Goal: Task Accomplishment & Management: Manage account settings

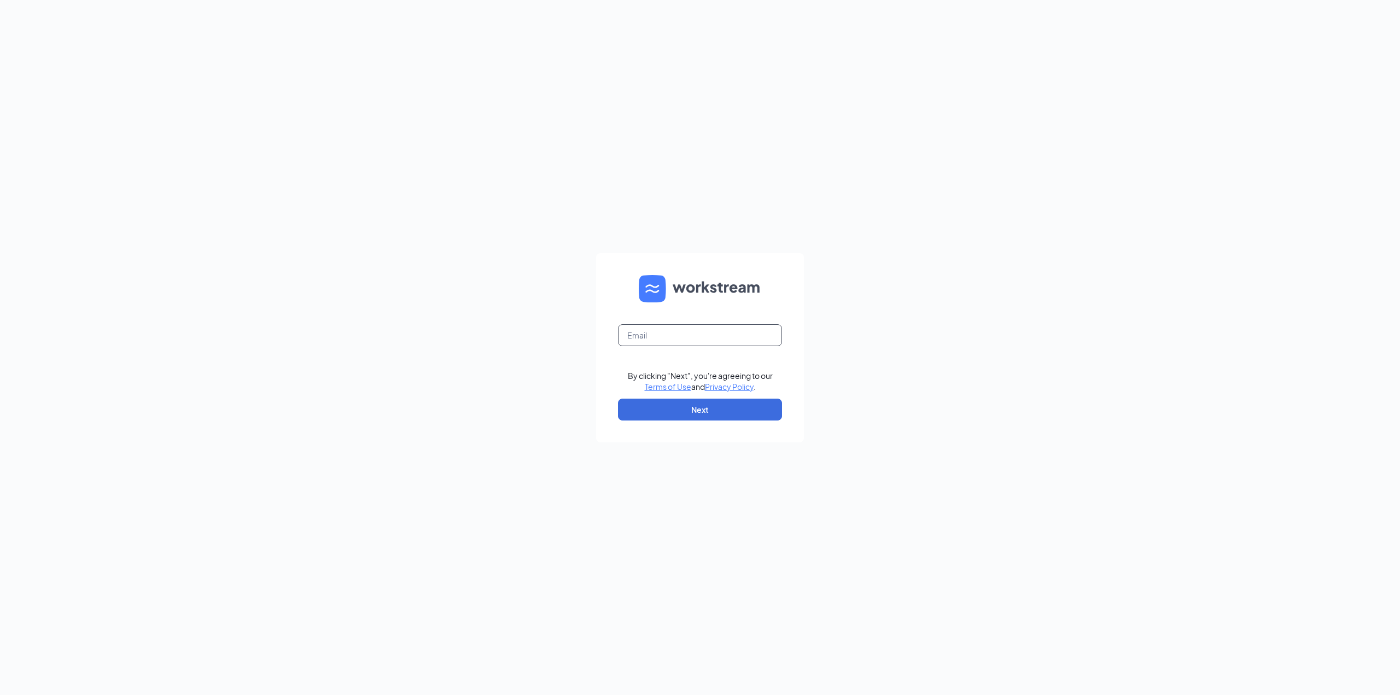
click at [675, 338] on input "text" at bounding box center [700, 335] width 164 height 22
type input "zakeyah.pearson@surcheros.com"
click at [756, 402] on button "Next" at bounding box center [700, 410] width 164 height 22
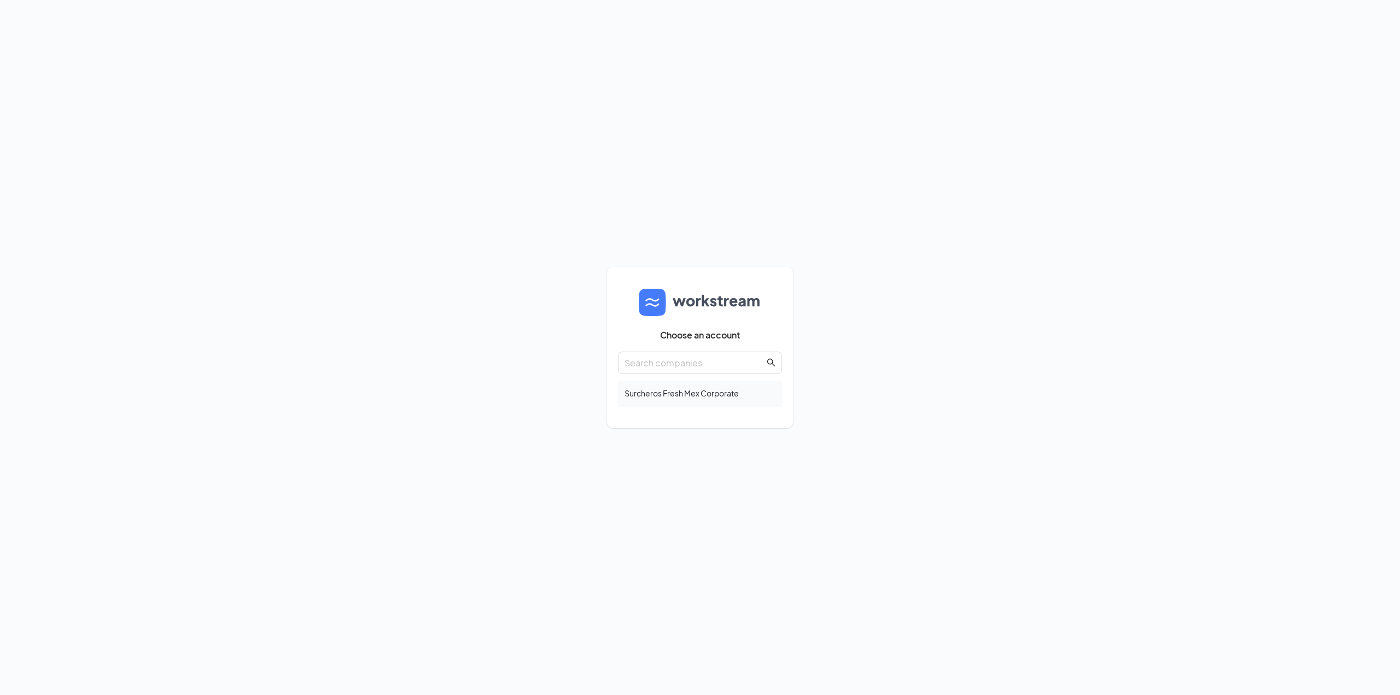
click at [703, 393] on div "Surcheros Fresh Mex Corporate" at bounding box center [700, 394] width 164 height 26
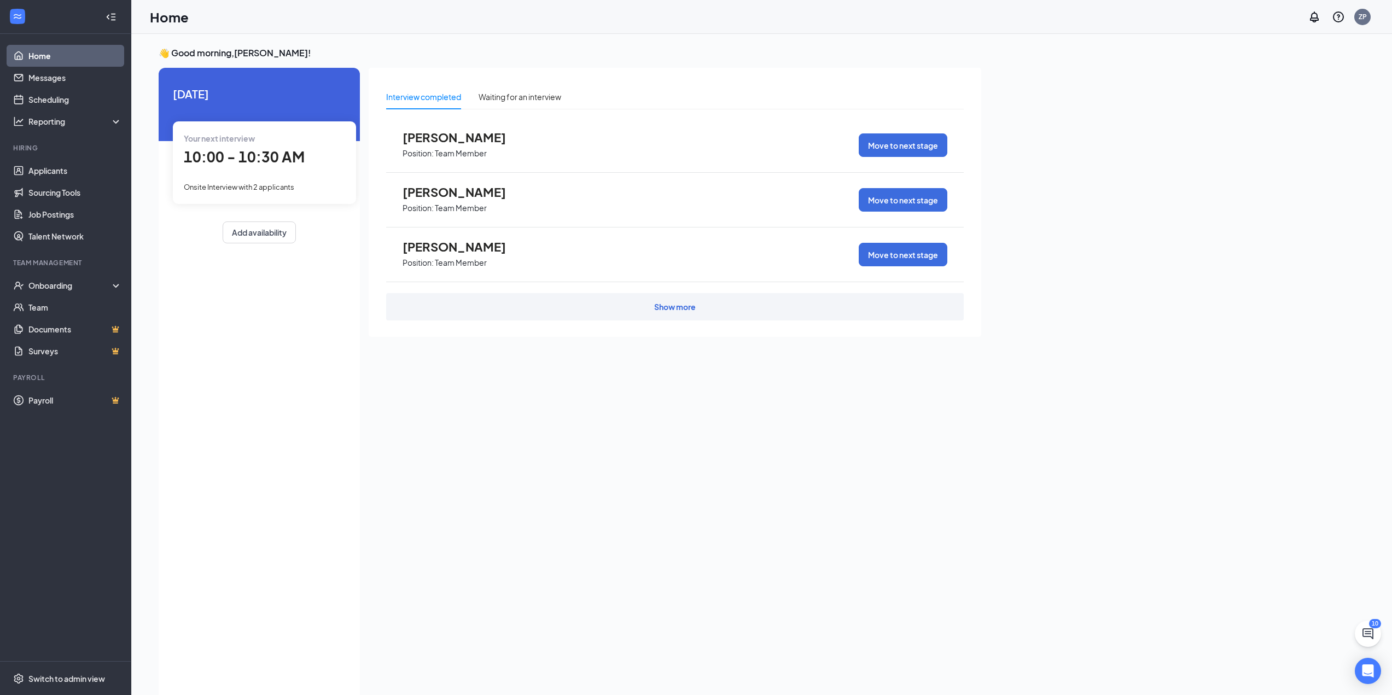
click at [659, 313] on div "Show more" at bounding box center [675, 306] width 578 height 27
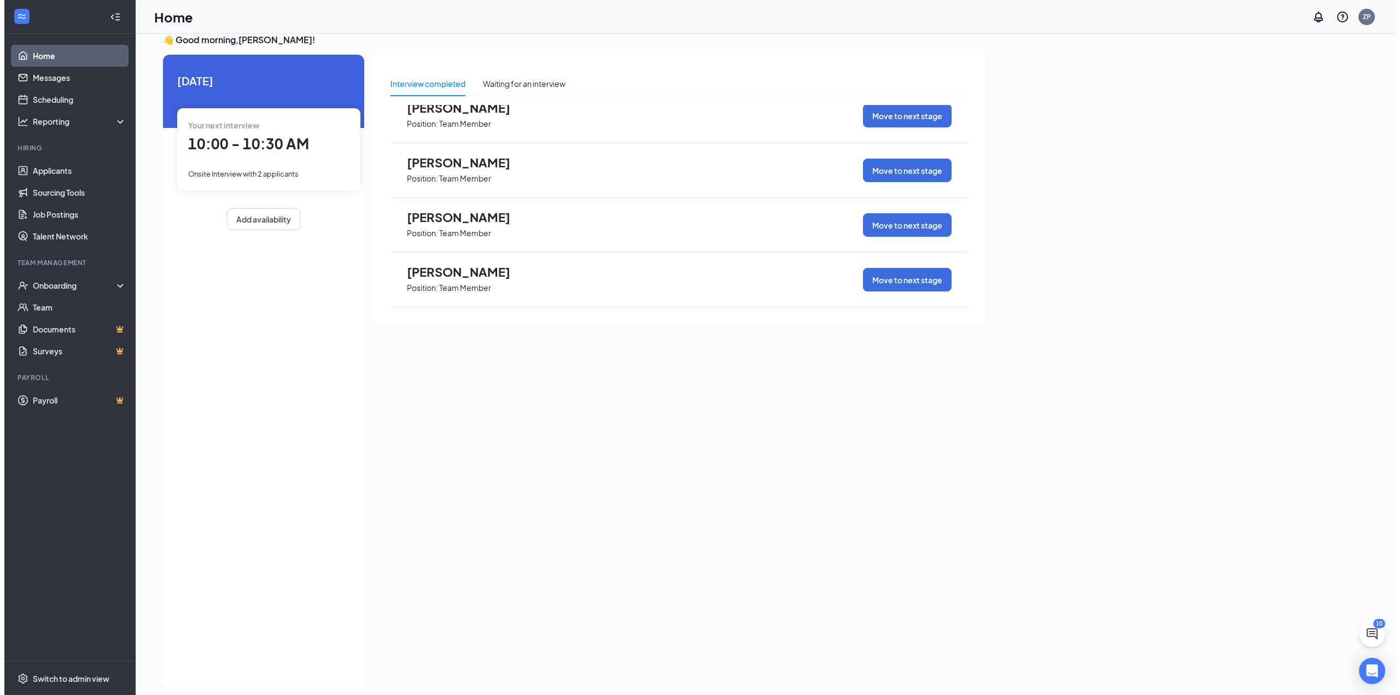
scroll to position [23, 0]
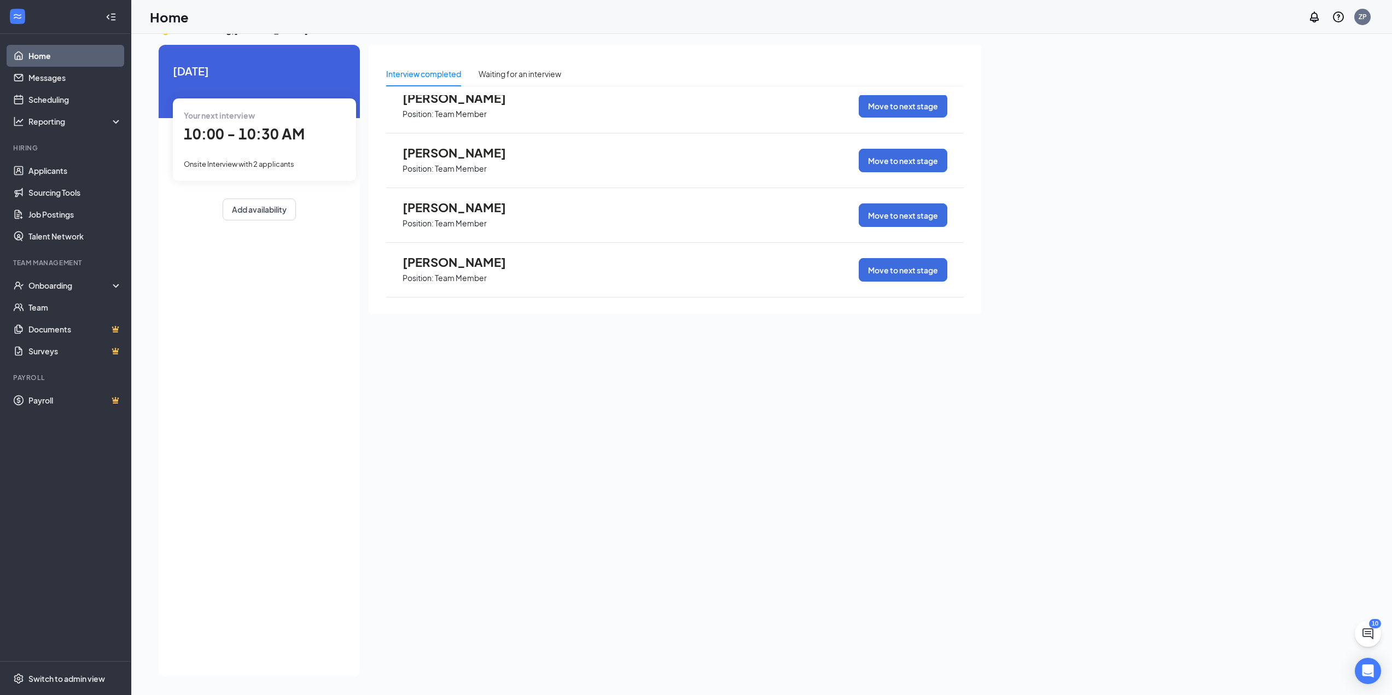
click at [486, 264] on span "[PERSON_NAME]" at bounding box center [463, 262] width 120 height 14
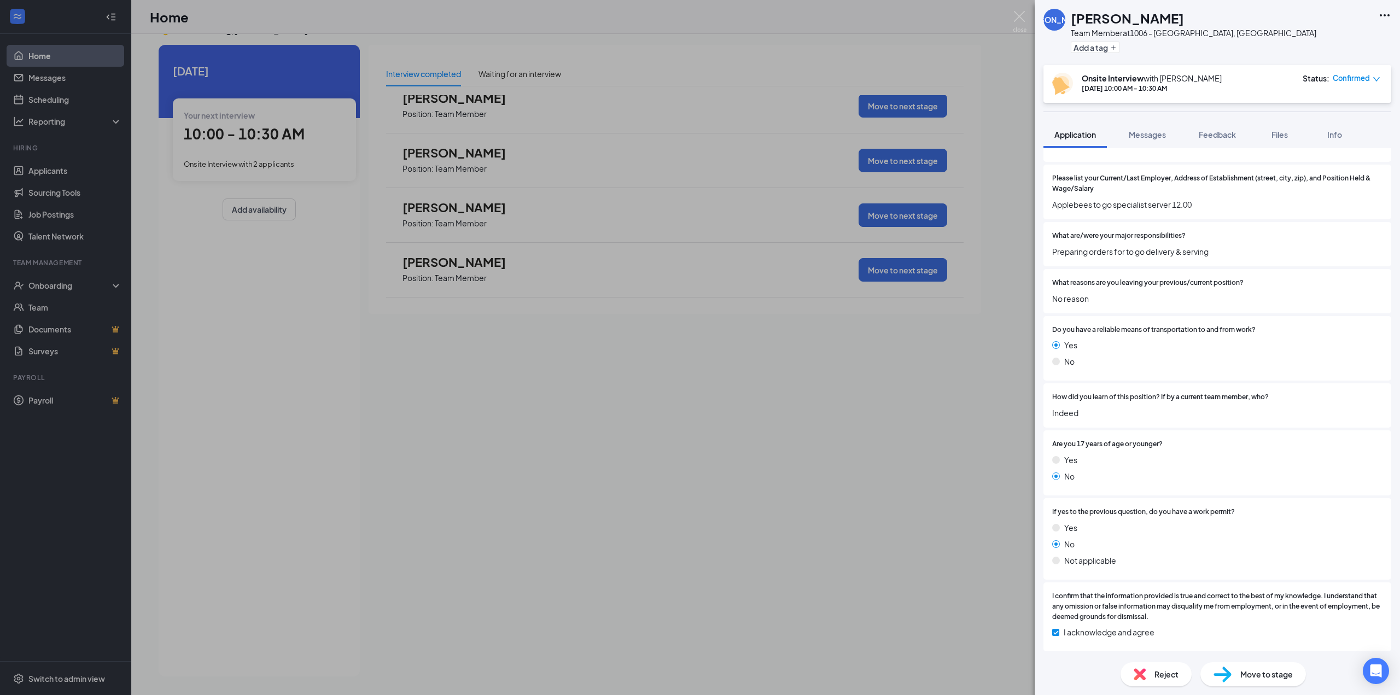
scroll to position [766, 0]
click at [1238, 673] on div "Move to stage" at bounding box center [1253, 674] width 106 height 24
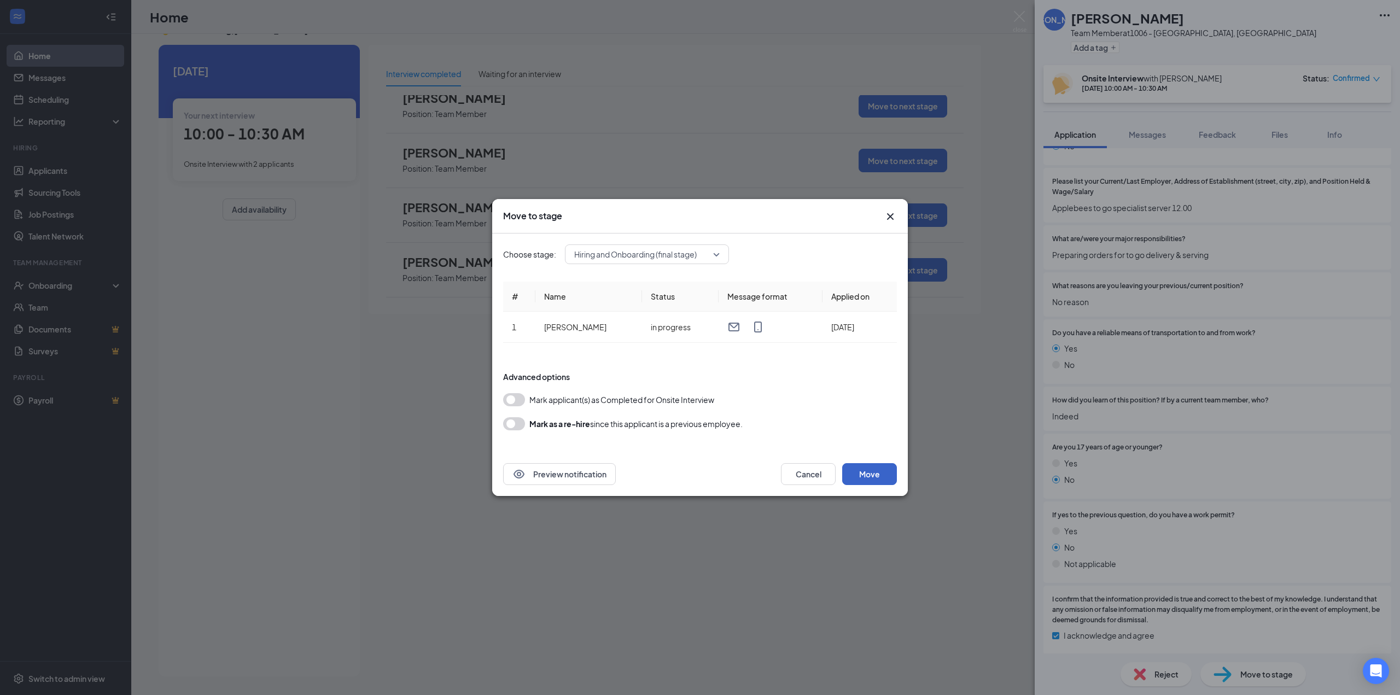
click at [885, 480] on button "Move" at bounding box center [869, 474] width 55 height 22
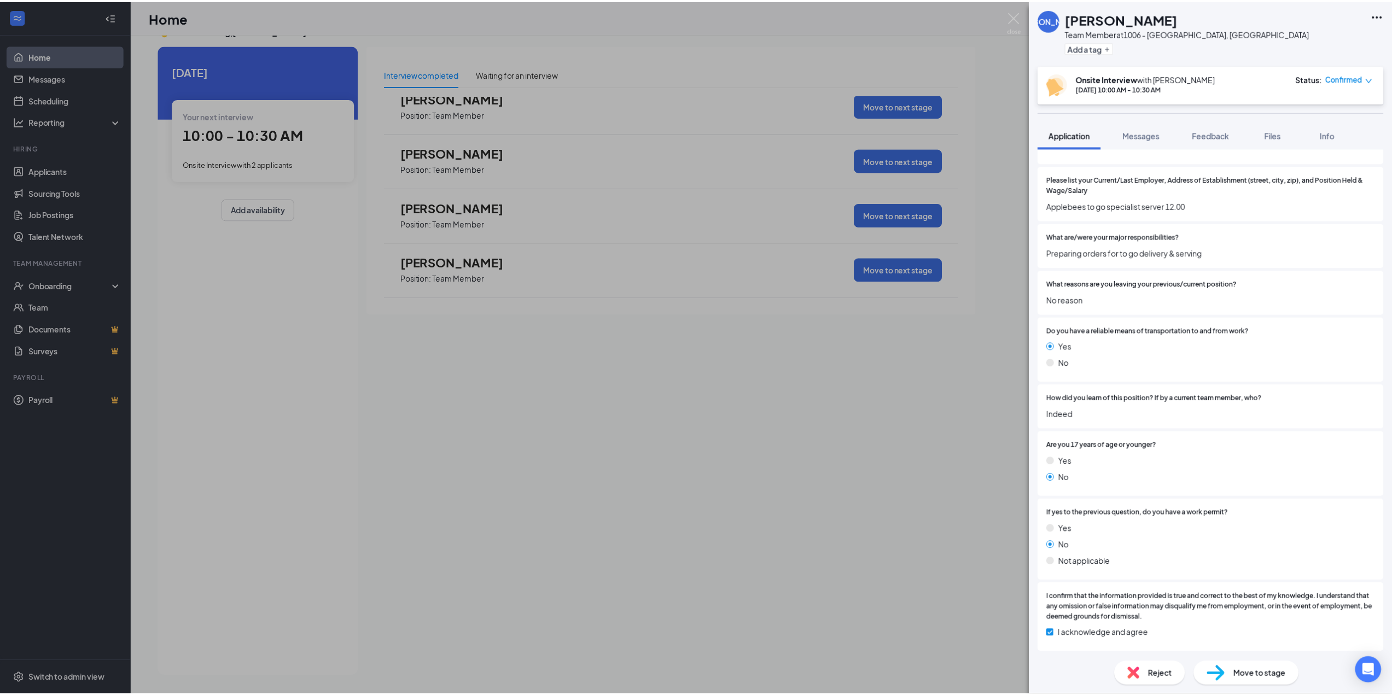
scroll to position [766, 0]
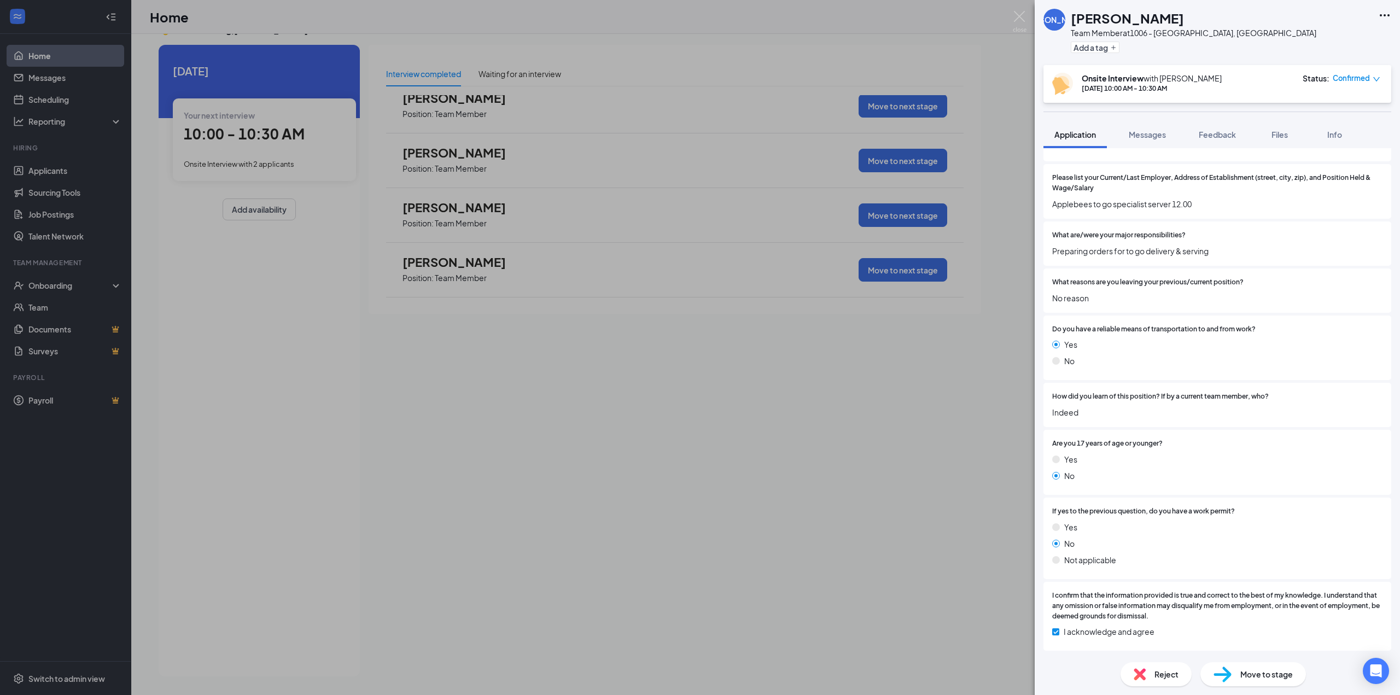
click at [971, 25] on div "JA [PERSON_NAME] Team Member at 1006 - Macon, [GEOGRAPHIC_DATA] Add a tag Onsit…" at bounding box center [700, 347] width 1400 height 695
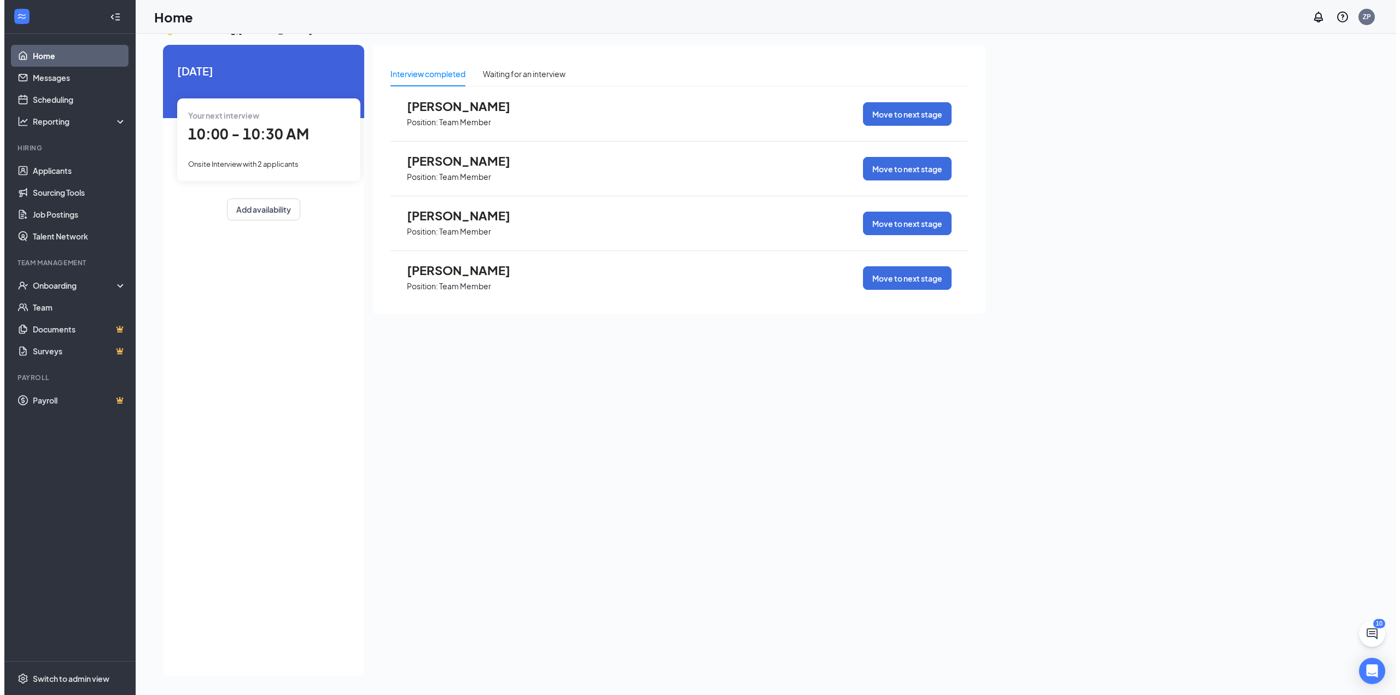
scroll to position [71, 0]
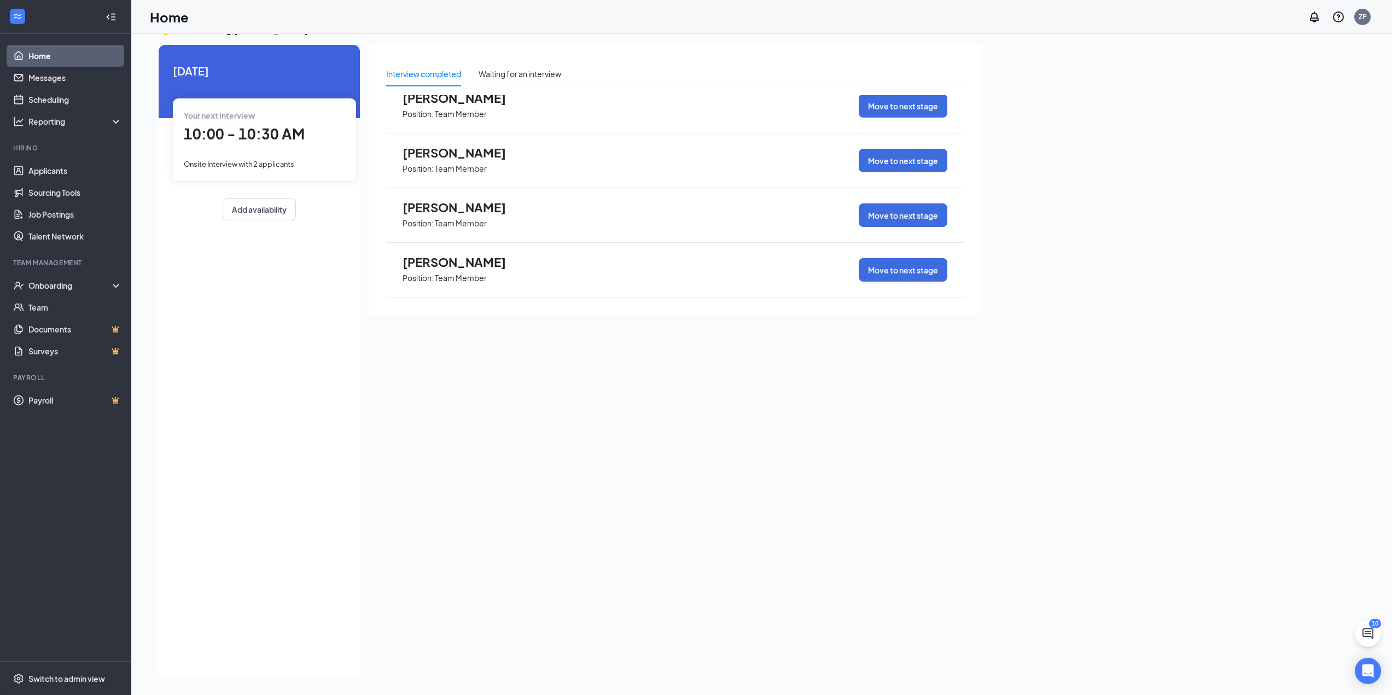
click at [441, 261] on span "[PERSON_NAME]" at bounding box center [463, 262] width 120 height 14
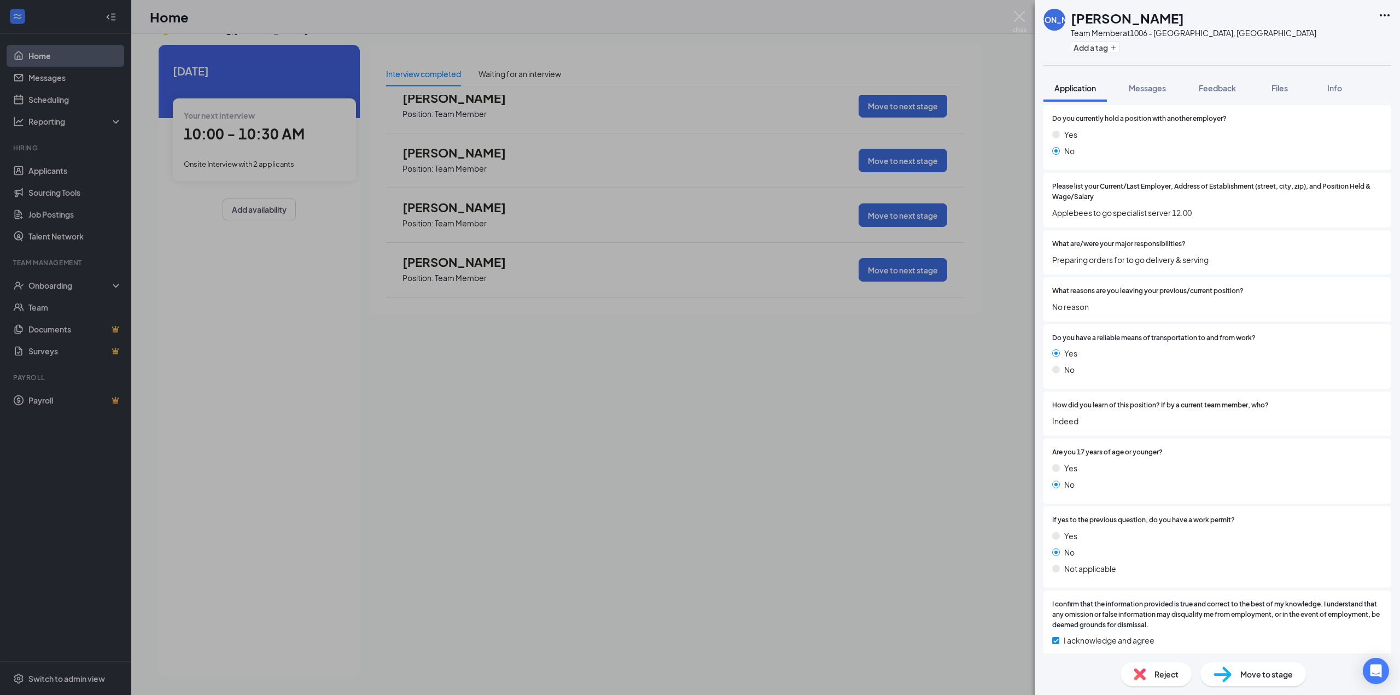
scroll to position [720, 0]
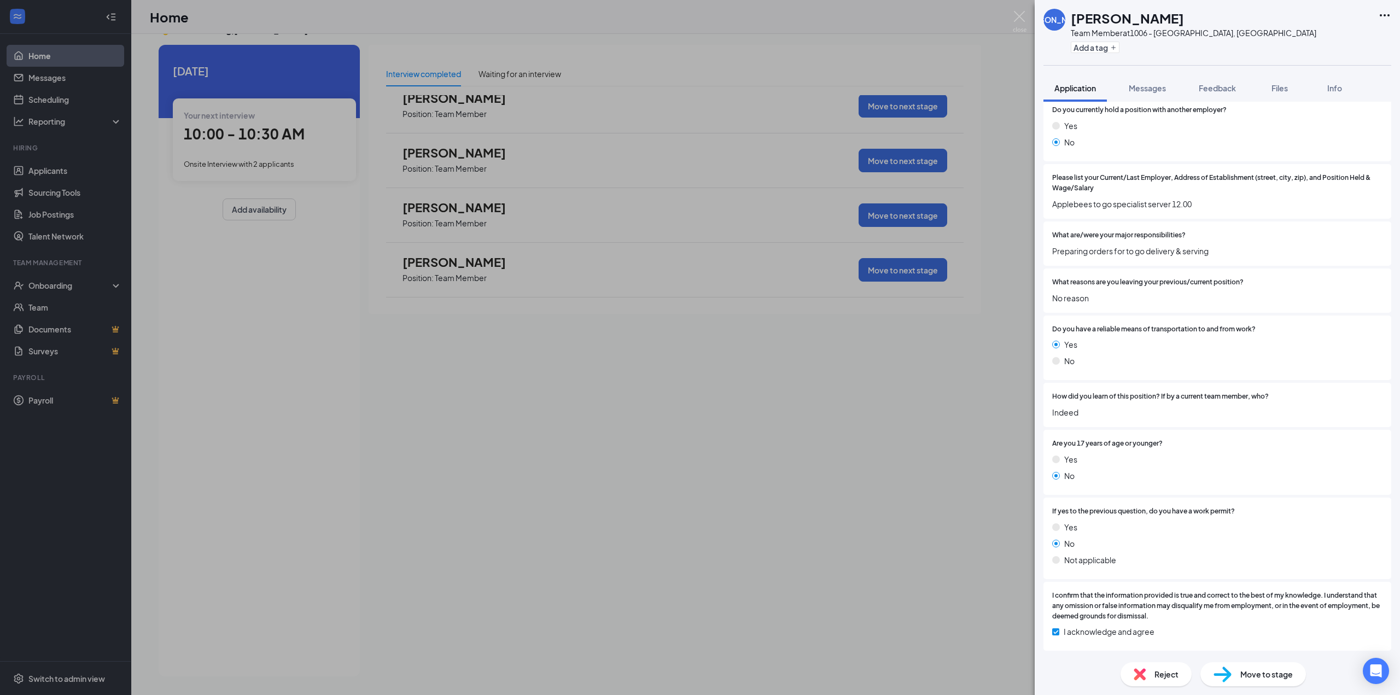
click at [1260, 667] on div "Move to stage" at bounding box center [1253, 674] width 106 height 24
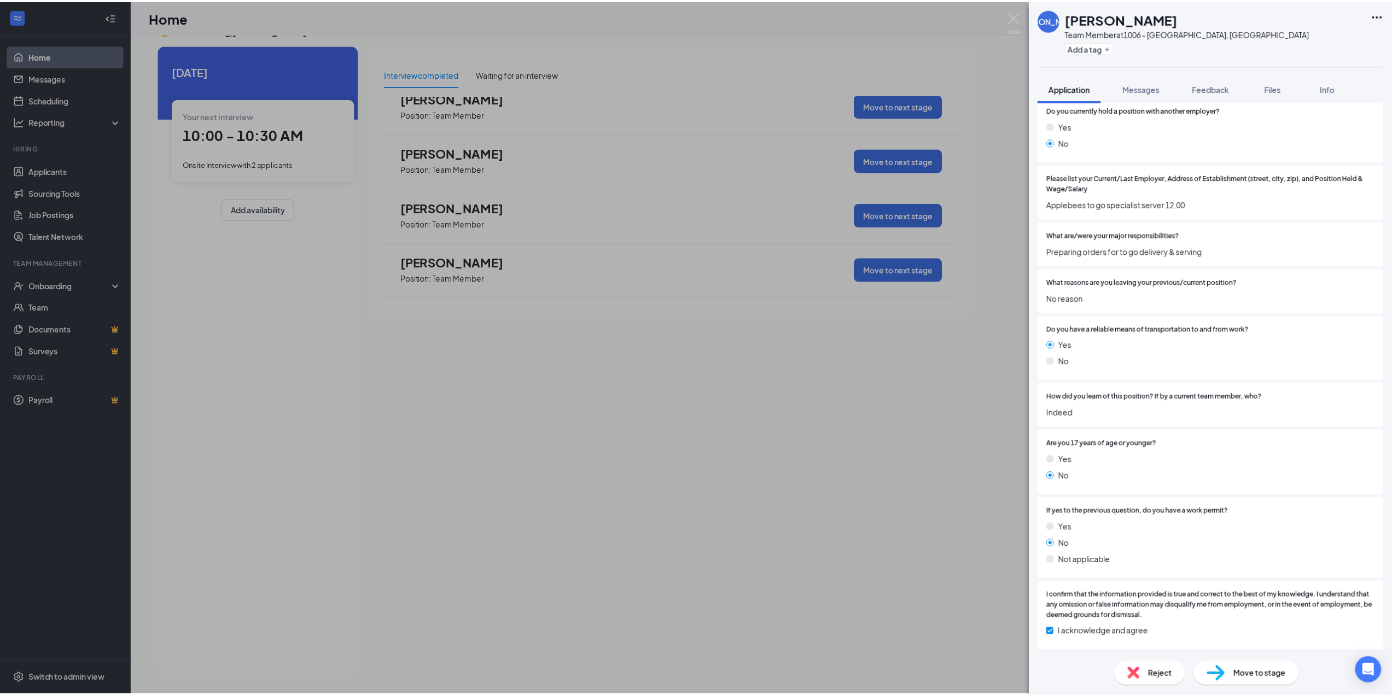
scroll to position [716, 0]
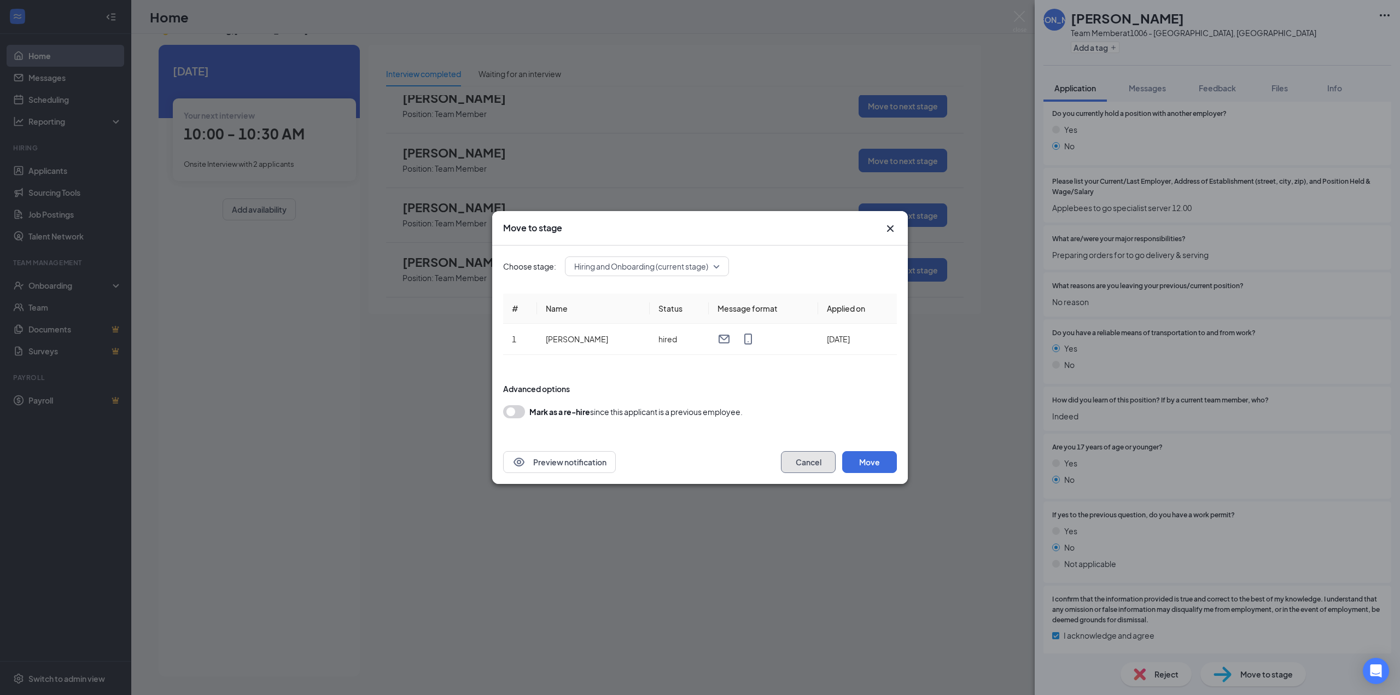
click at [807, 467] on button "Cancel" at bounding box center [808, 462] width 55 height 22
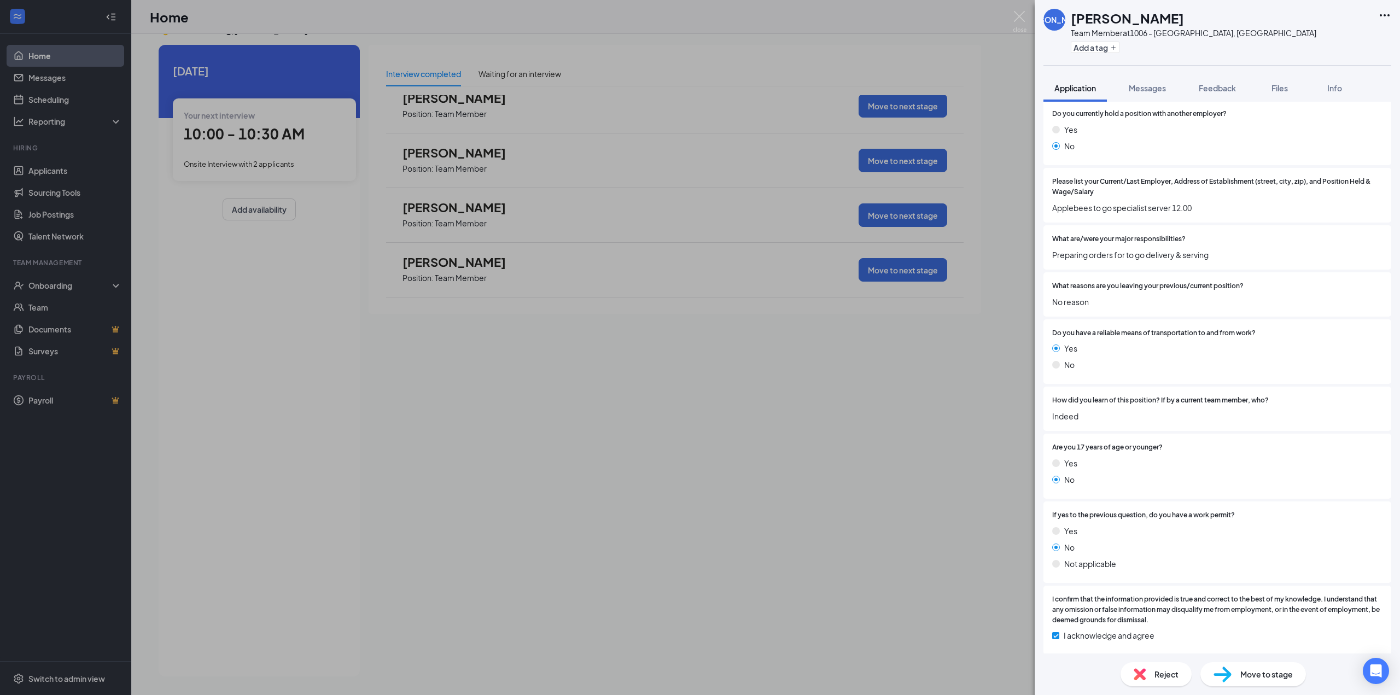
click at [46, 103] on div "JA [PERSON_NAME] Team Member at 1006 - [GEOGRAPHIC_DATA], [GEOGRAPHIC_DATA] Add…" at bounding box center [700, 347] width 1400 height 695
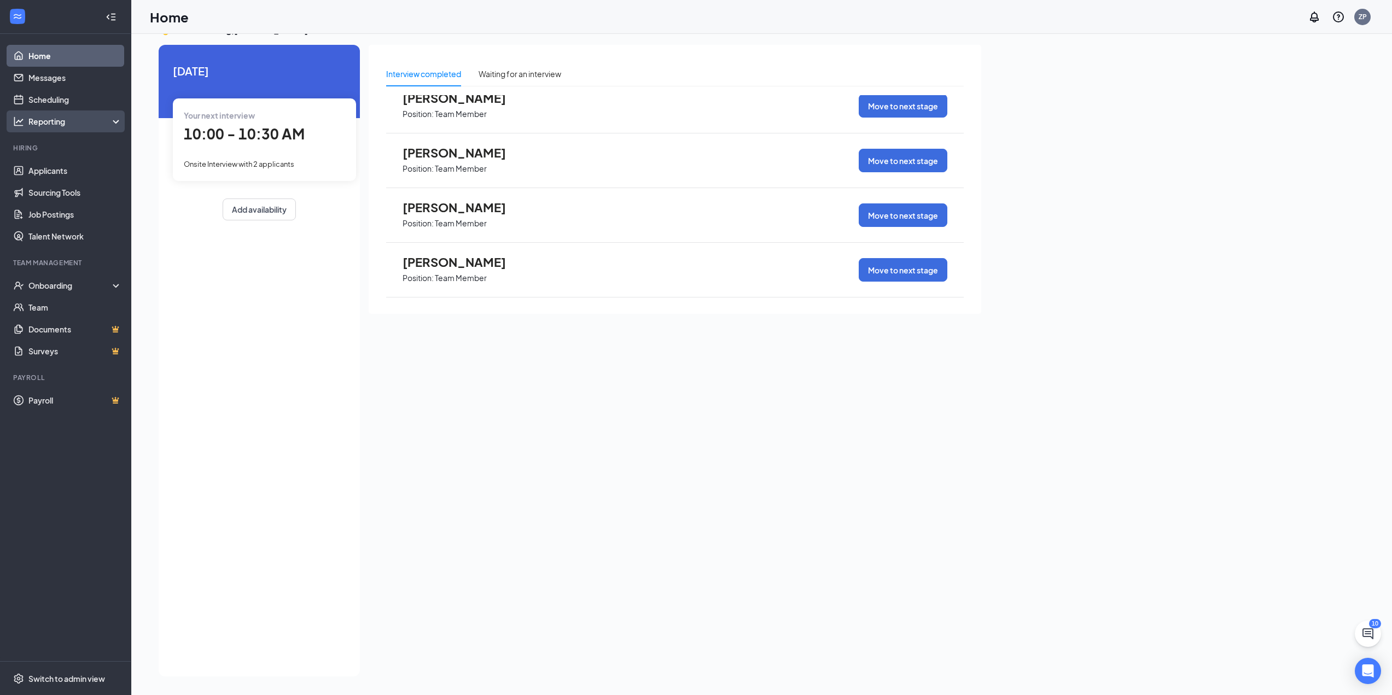
click at [57, 126] on div "Reporting" at bounding box center [75, 121] width 94 height 11
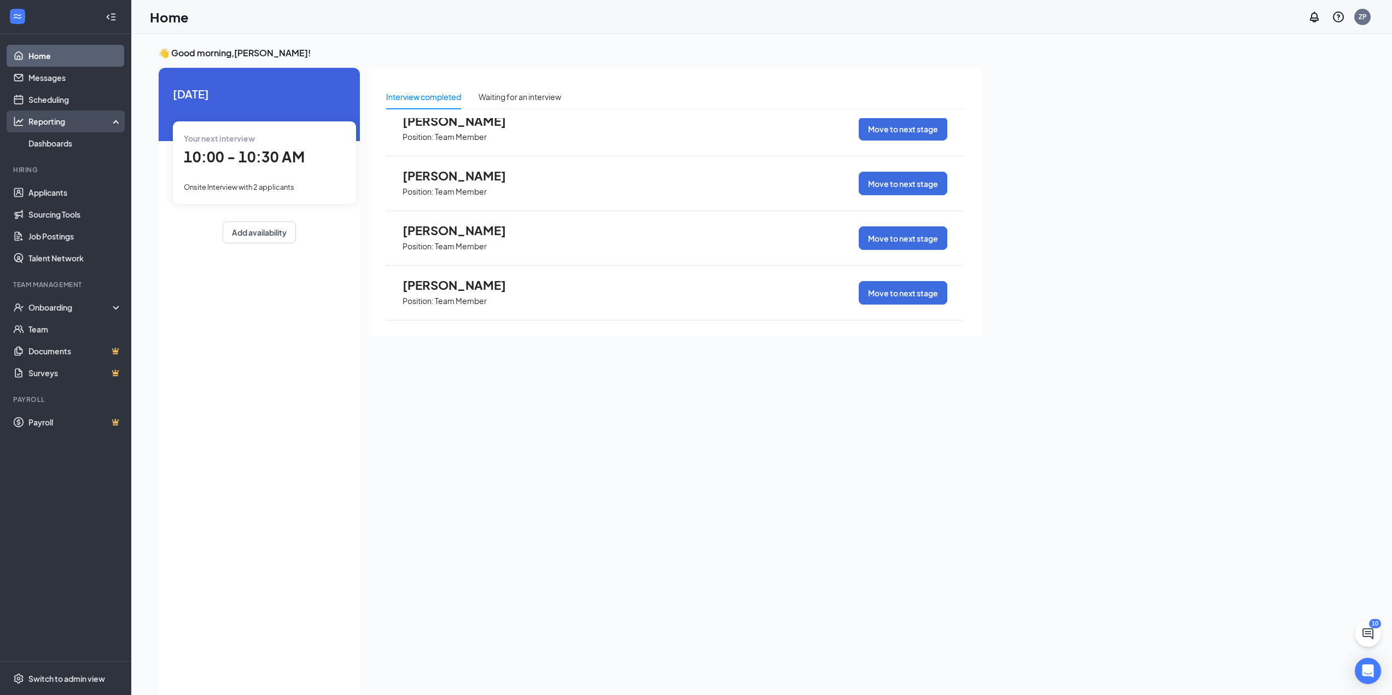
click at [55, 120] on div "Reporting" at bounding box center [75, 121] width 94 height 11
click at [62, 147] on link "Dashboards" at bounding box center [75, 143] width 94 height 22
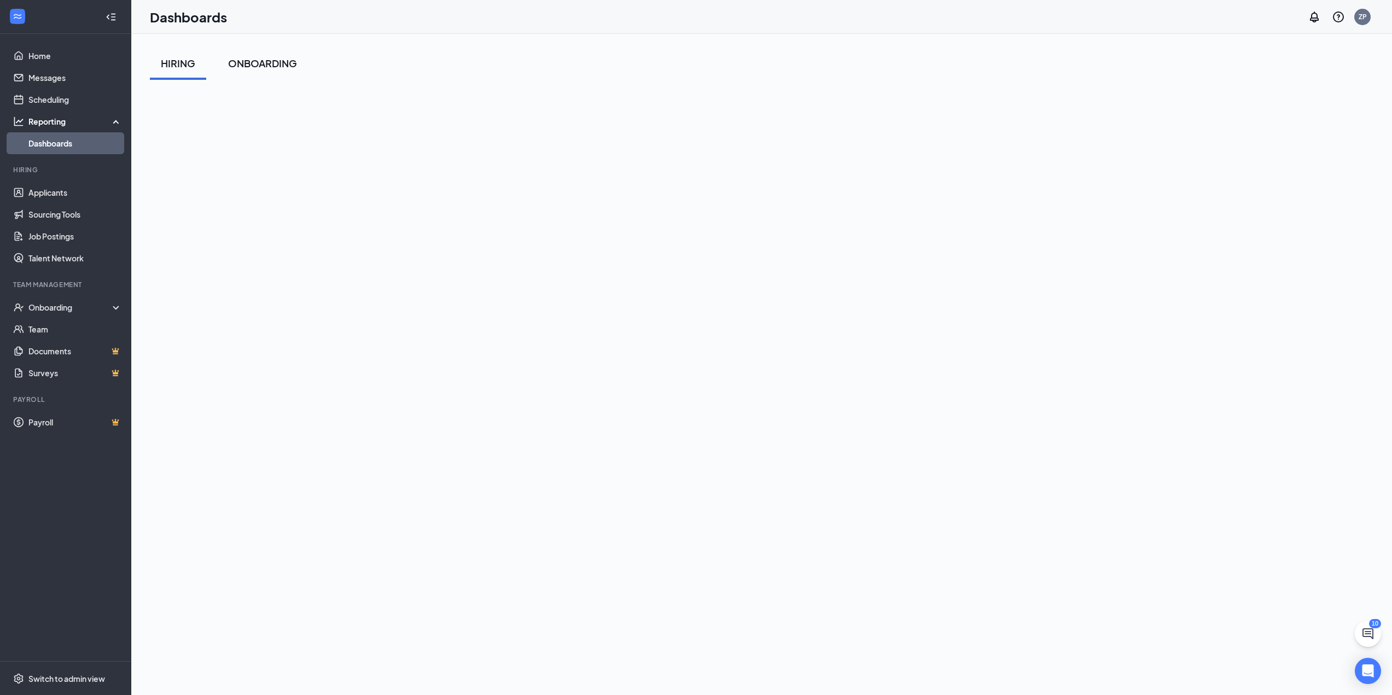
click at [286, 61] on div "ONBOARDING" at bounding box center [262, 63] width 69 height 14
click at [188, 60] on div "HIRING" at bounding box center [178, 63] width 34 height 14
click at [45, 60] on link "Home" at bounding box center [75, 56] width 94 height 22
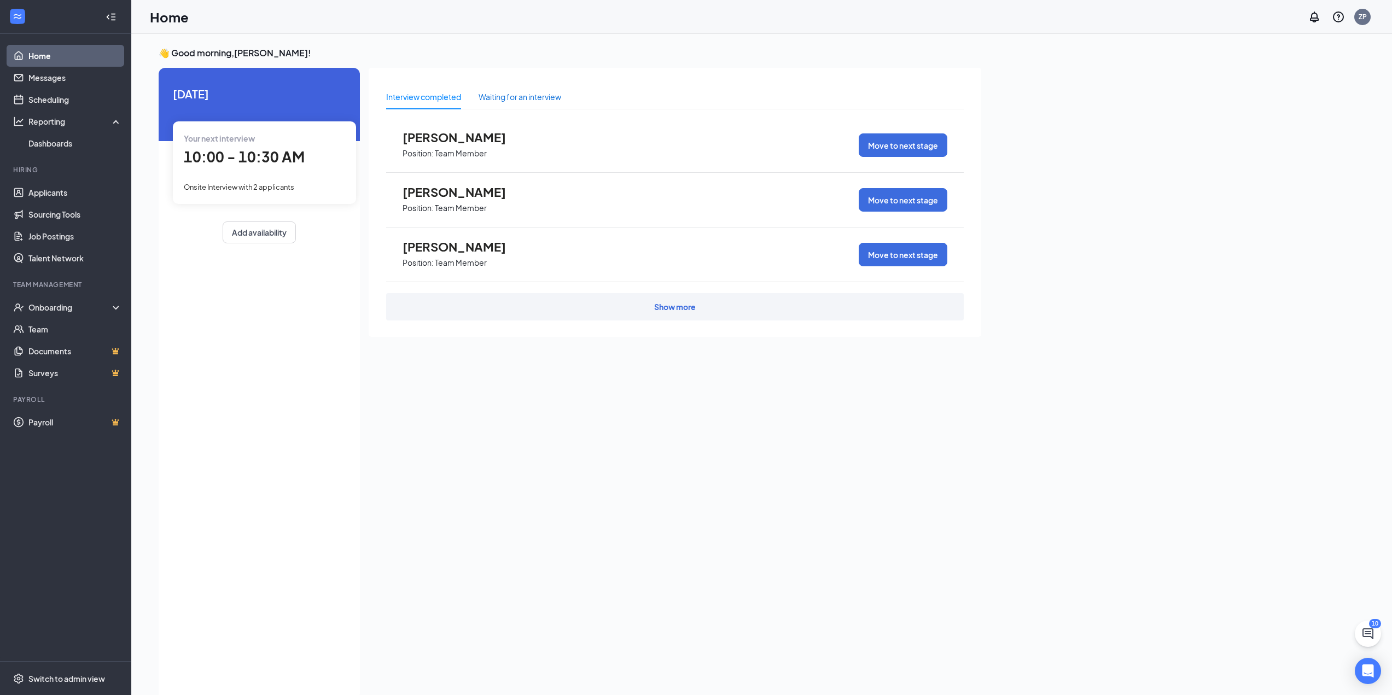
click at [509, 98] on div "Waiting for an interview" at bounding box center [520, 97] width 83 height 12
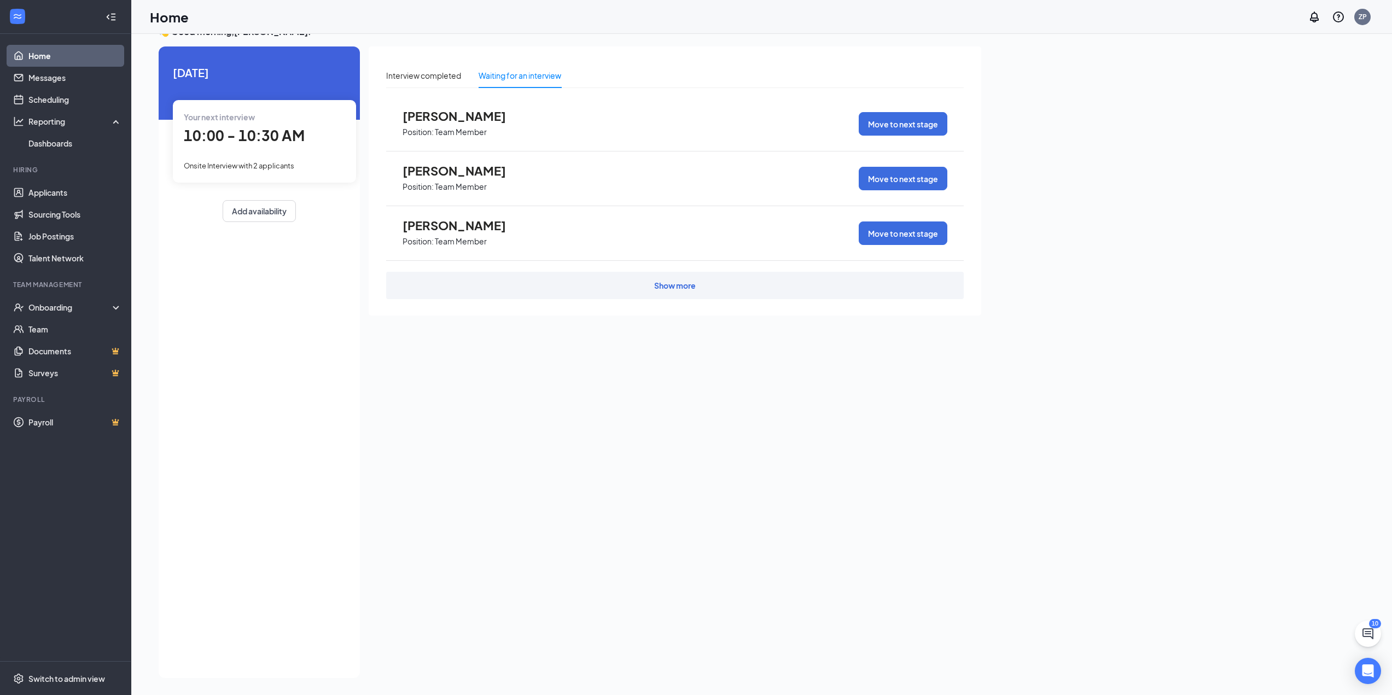
scroll to position [23, 0]
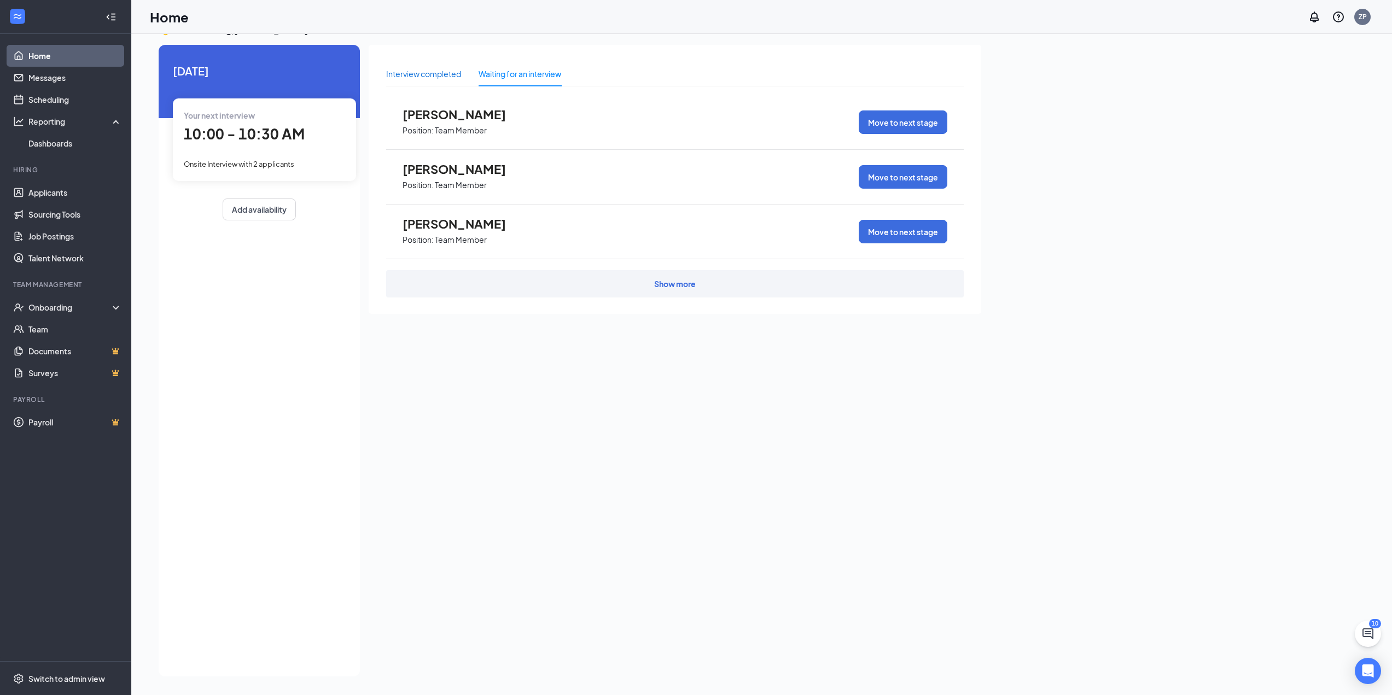
click at [418, 68] on div "Interview completed" at bounding box center [423, 74] width 75 height 12
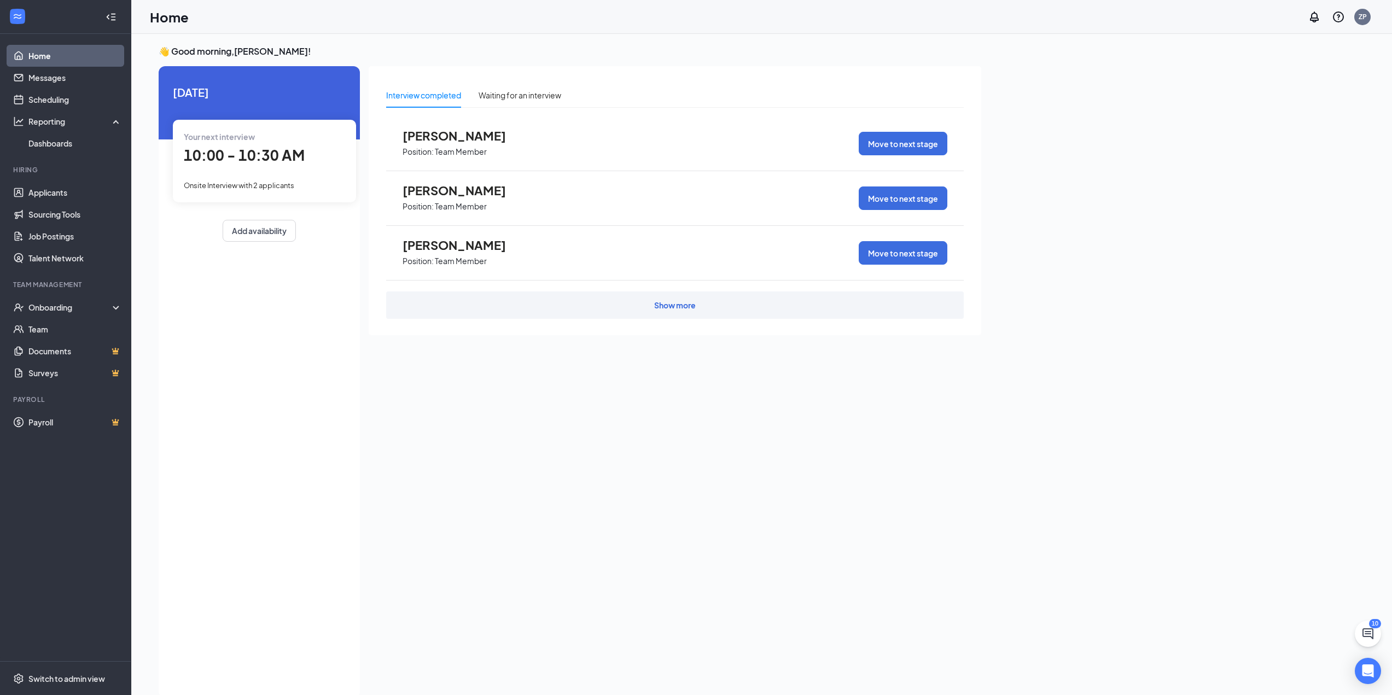
scroll to position [0, 0]
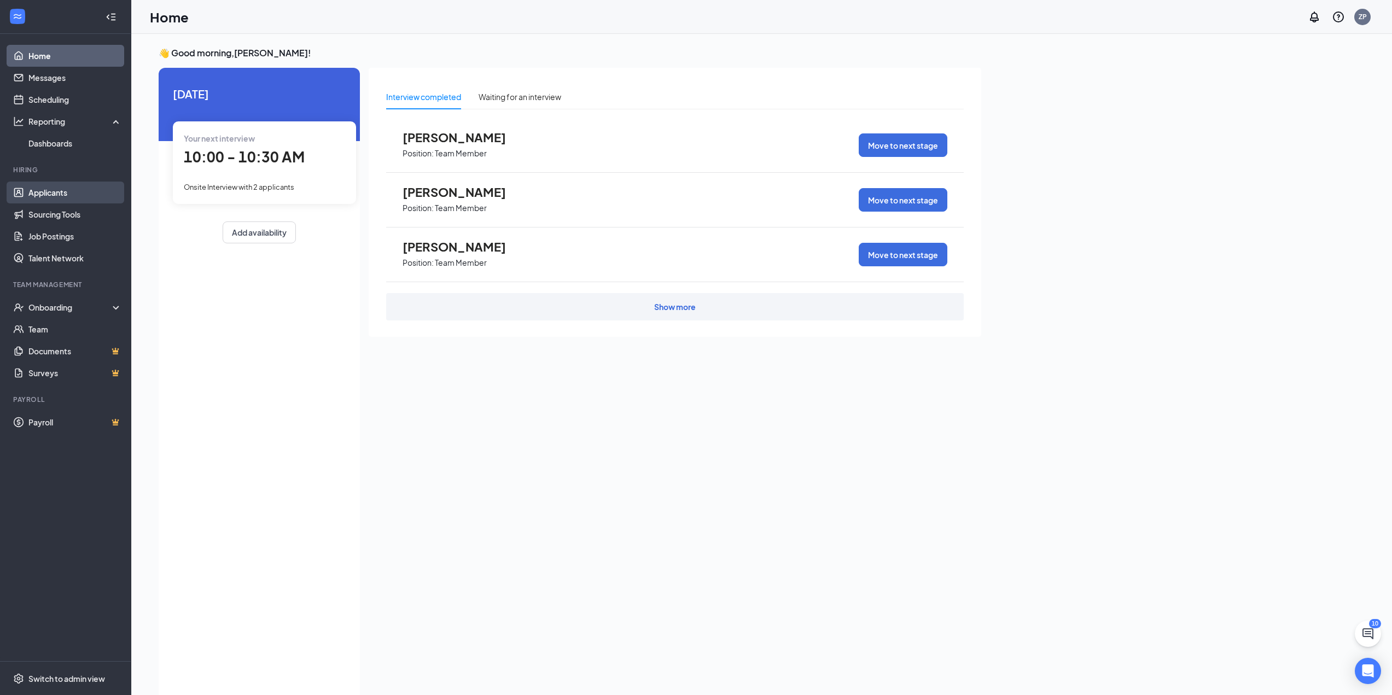
click at [60, 197] on link "Applicants" at bounding box center [75, 193] width 94 height 22
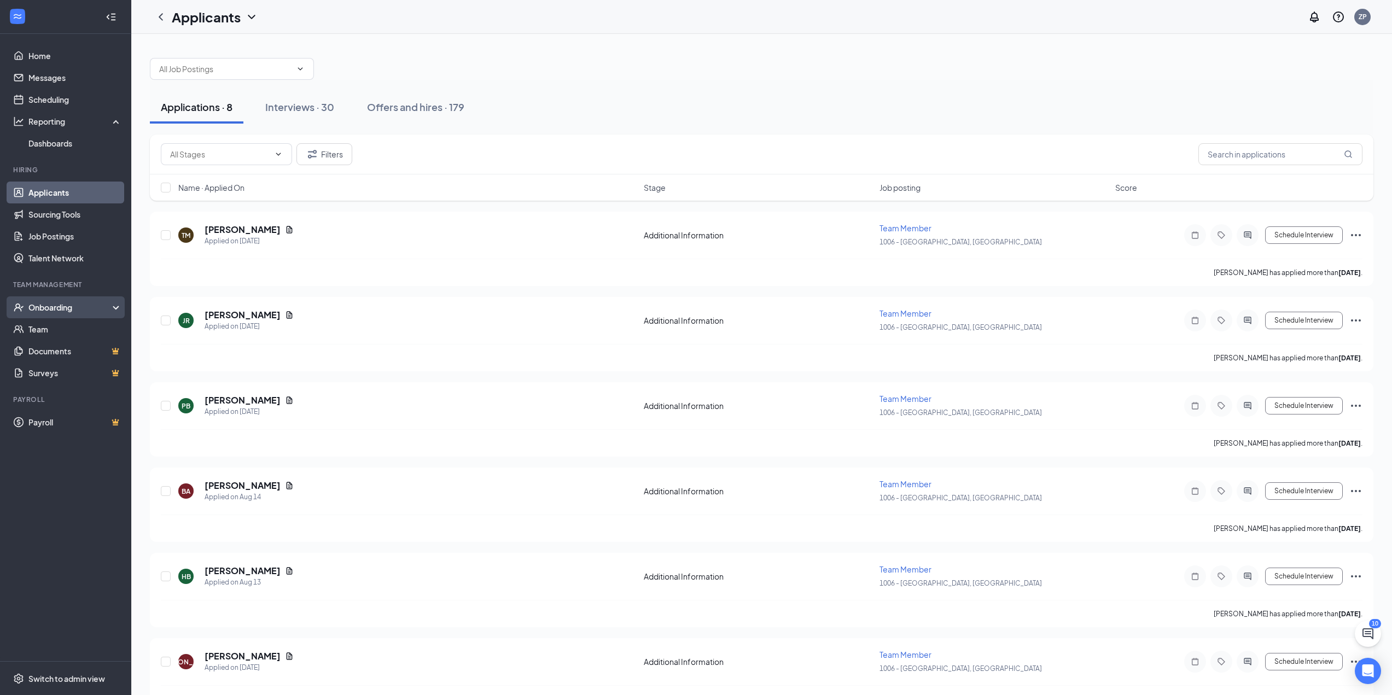
click at [57, 304] on div "Onboarding" at bounding box center [70, 307] width 84 height 11
click at [37, 328] on link "Overview" at bounding box center [75, 329] width 94 height 22
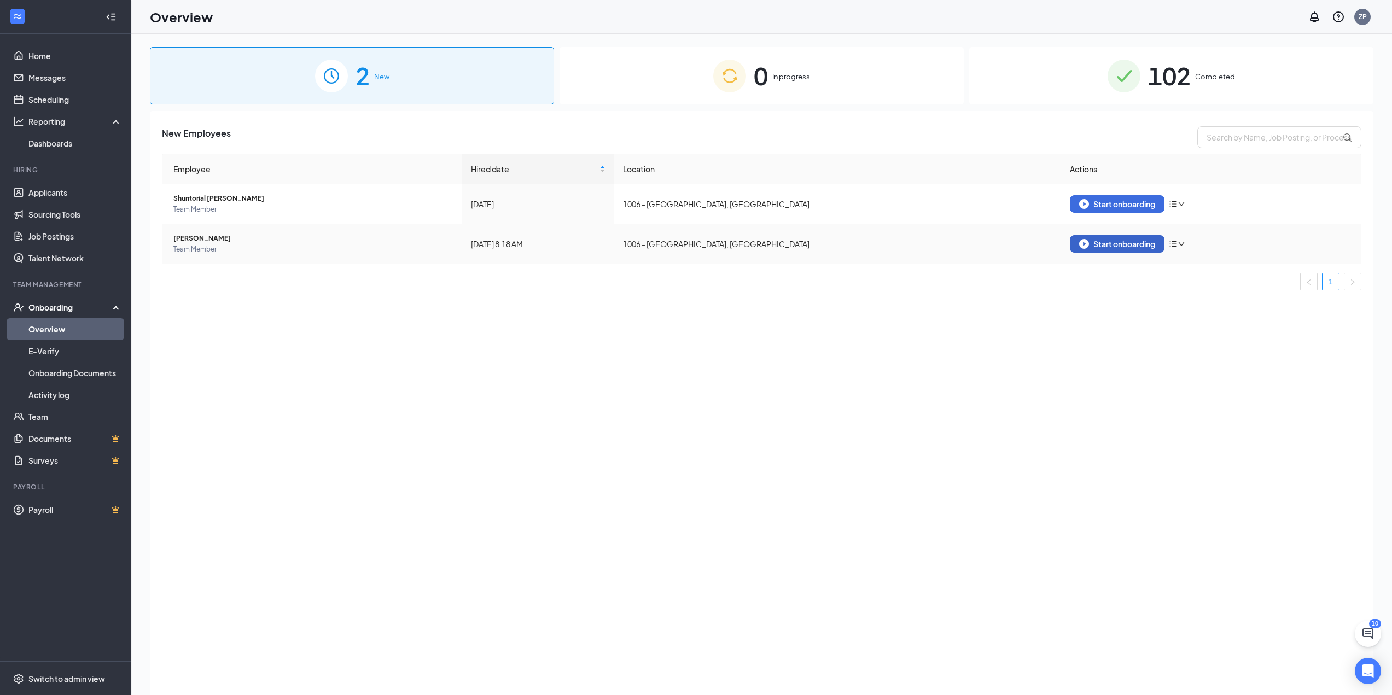
click at [1114, 248] on div "Start onboarding" at bounding box center [1117, 244] width 76 height 10
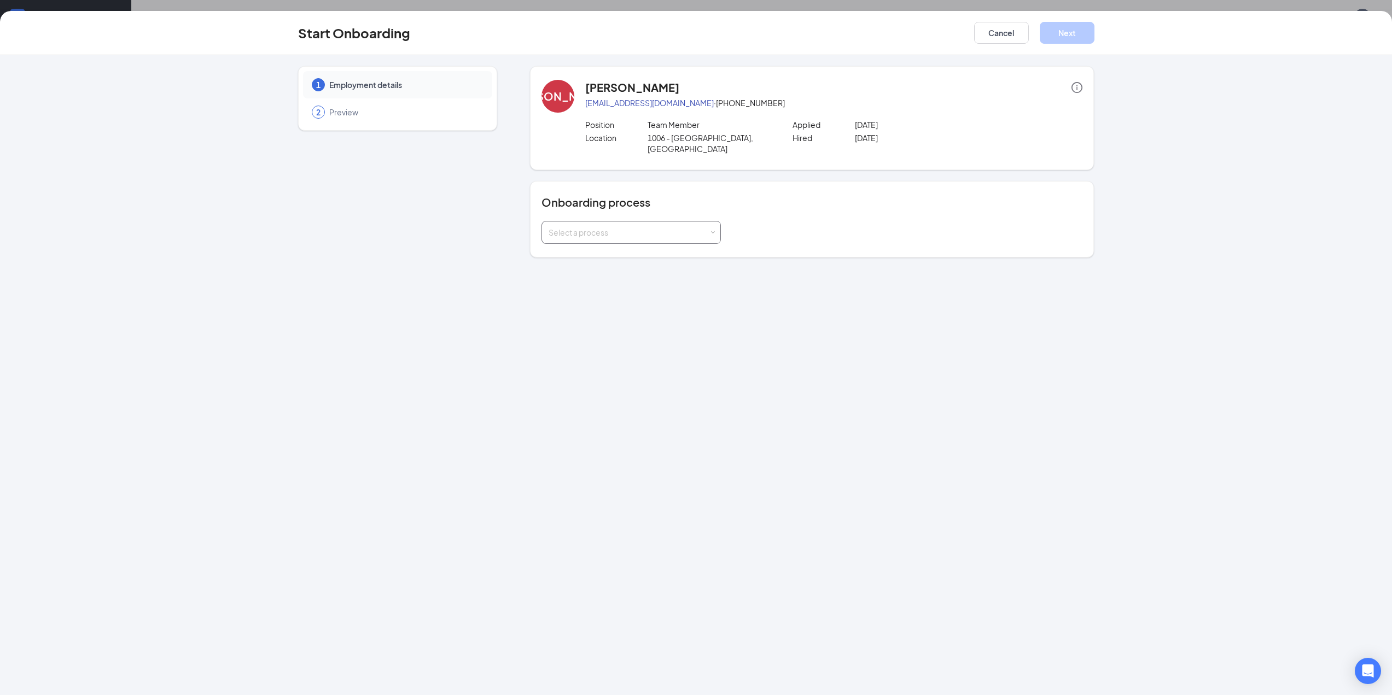
click at [627, 227] on div "Select a process" at bounding box center [629, 232] width 160 height 11
type input "mac"
click at [713, 230] on span at bounding box center [712, 232] width 5 height 5
click at [793, 221] on div "Select a process" at bounding box center [811, 232] width 541 height 23
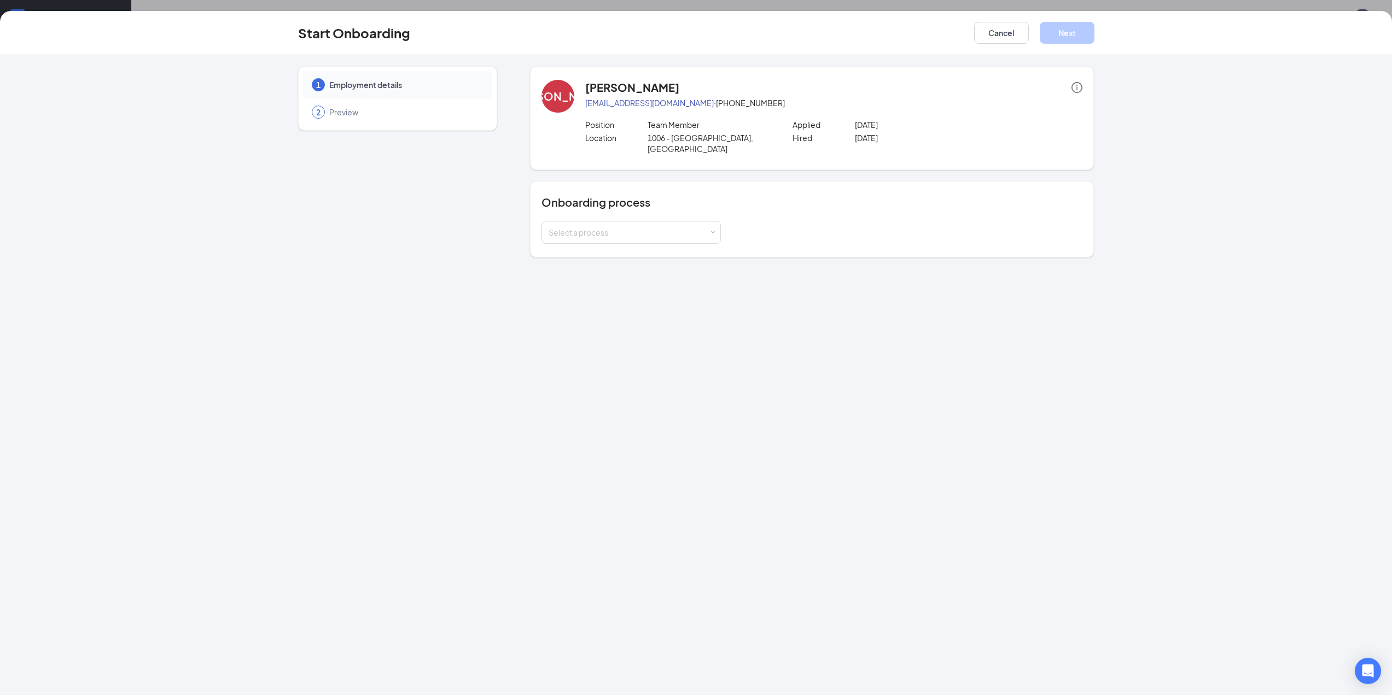
click at [1076, 85] on icon "info-circle" at bounding box center [1076, 87] width 11 height 11
click at [1031, 110] on div "[PERSON_NAME] [EMAIL_ADDRESS][DOMAIN_NAME] · [PHONE_NUMBER] Position Team Membe…" at bounding box center [833, 118] width 497 height 77
click at [990, 30] on button "Cancel" at bounding box center [1001, 33] width 55 height 22
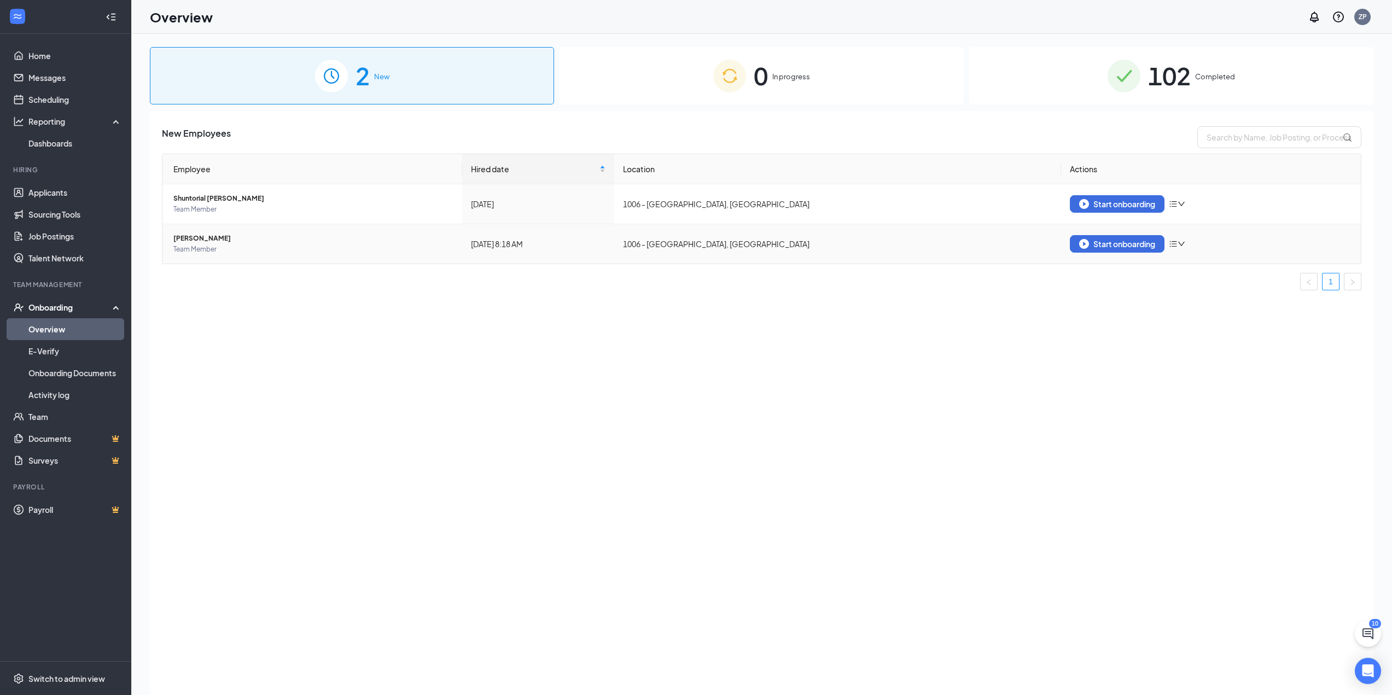
click at [1180, 246] on icon "down" at bounding box center [1182, 244] width 8 height 8
click at [883, 347] on div "New Employees Employee Hired date Location Actions Shuntorial [PERSON_NAME] Tea…" at bounding box center [761, 416] width 1223 height 611
click at [1094, 245] on div "Start onboarding" at bounding box center [1117, 244] width 76 height 10
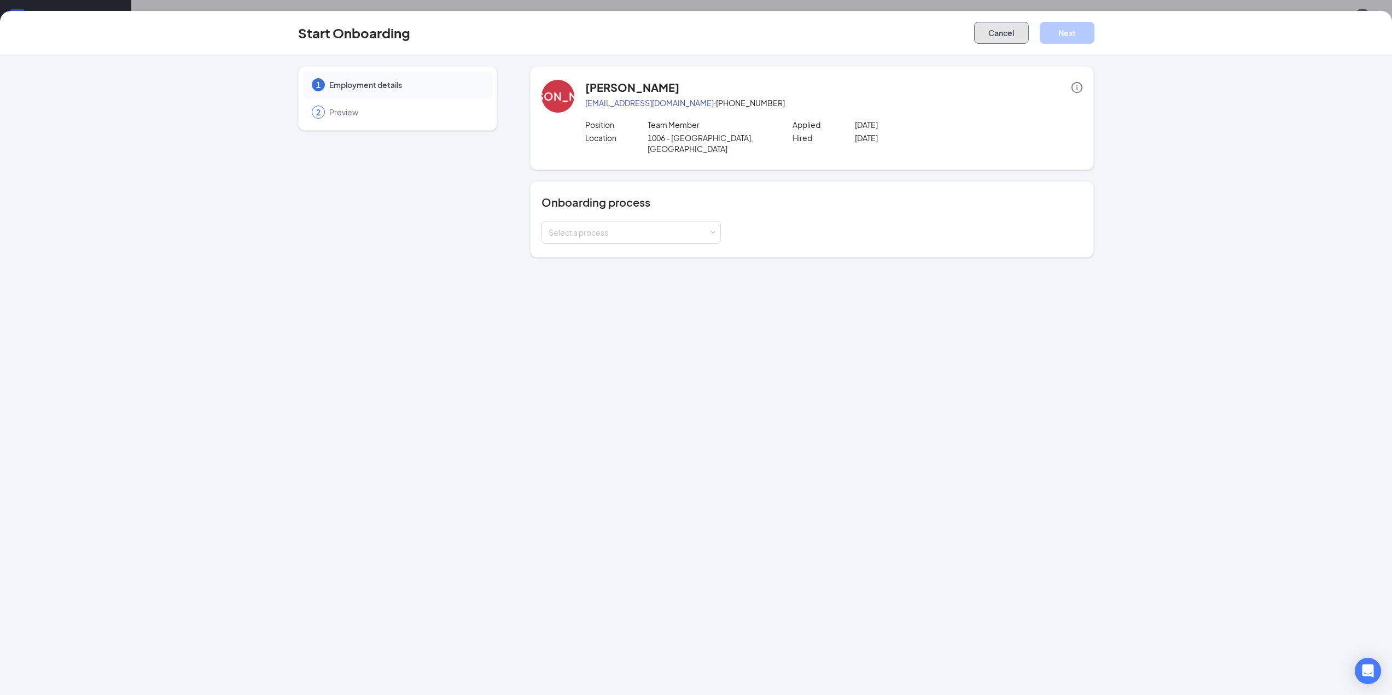
click at [1016, 39] on button "Cancel" at bounding box center [1001, 33] width 55 height 22
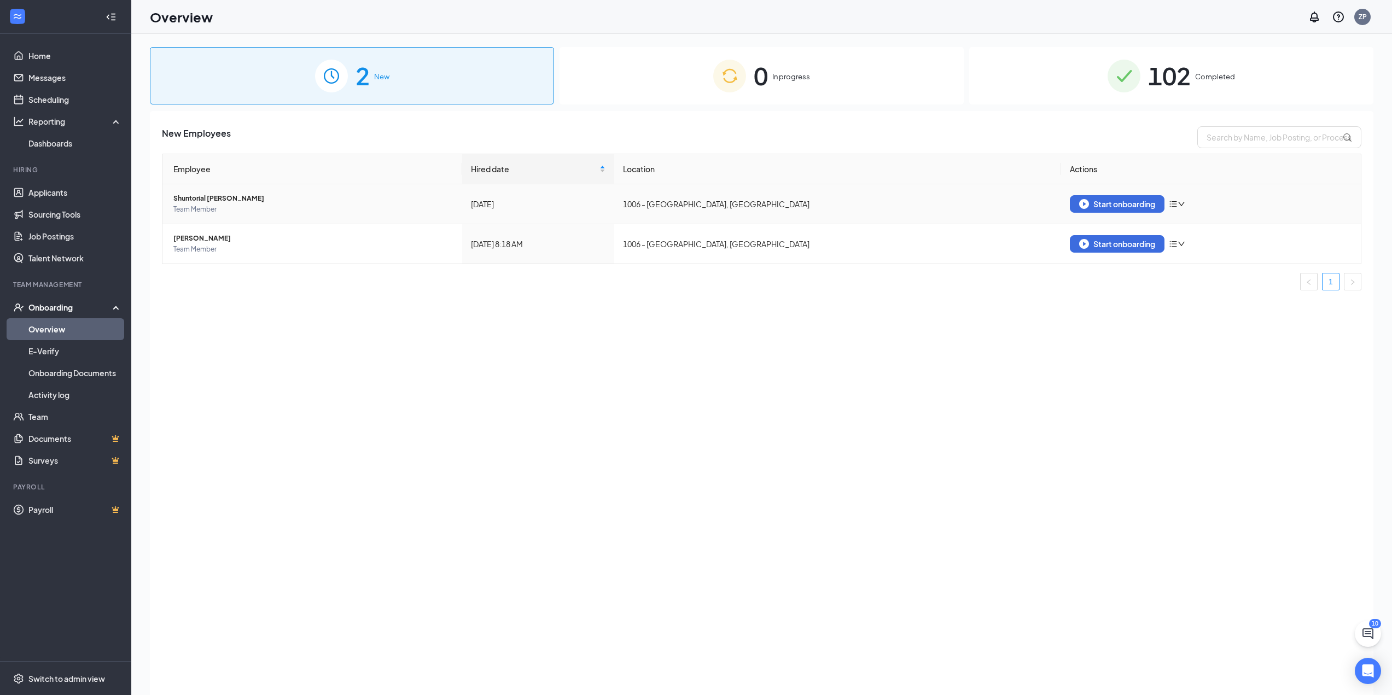
click at [1185, 206] on icon "down" at bounding box center [1182, 204] width 8 height 8
click at [1198, 184] on td "Start onboarding" at bounding box center [1211, 204] width 300 height 40
click at [1087, 241] on img "button" at bounding box center [1084, 244] width 10 height 10
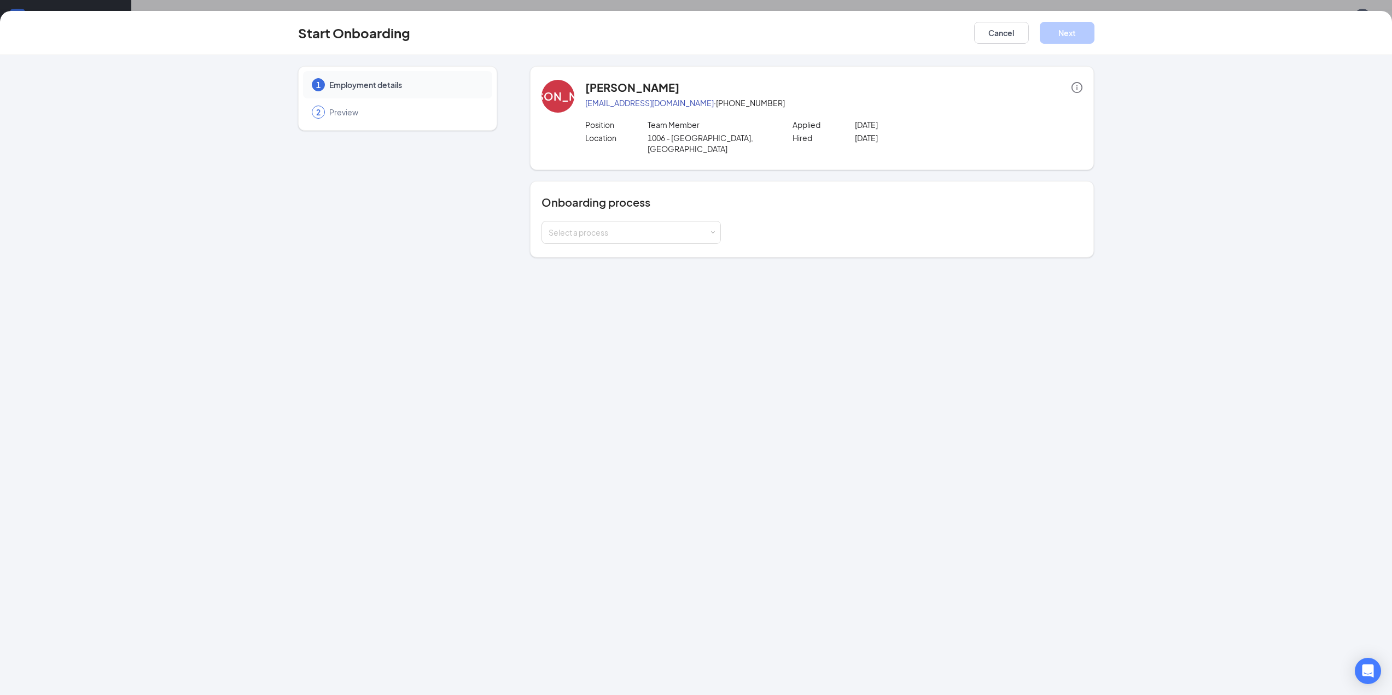
click at [631, 81] on h4 "[PERSON_NAME]" at bounding box center [632, 87] width 94 height 15
click at [560, 102] on div "[PERSON_NAME]" at bounding box center [558, 96] width 94 height 15
click at [1081, 85] on icon "info-circle" at bounding box center [1076, 87] width 11 height 11
click at [359, 116] on span "Preview" at bounding box center [405, 112] width 152 height 11
click at [342, 115] on span "Preview" at bounding box center [405, 112] width 152 height 11
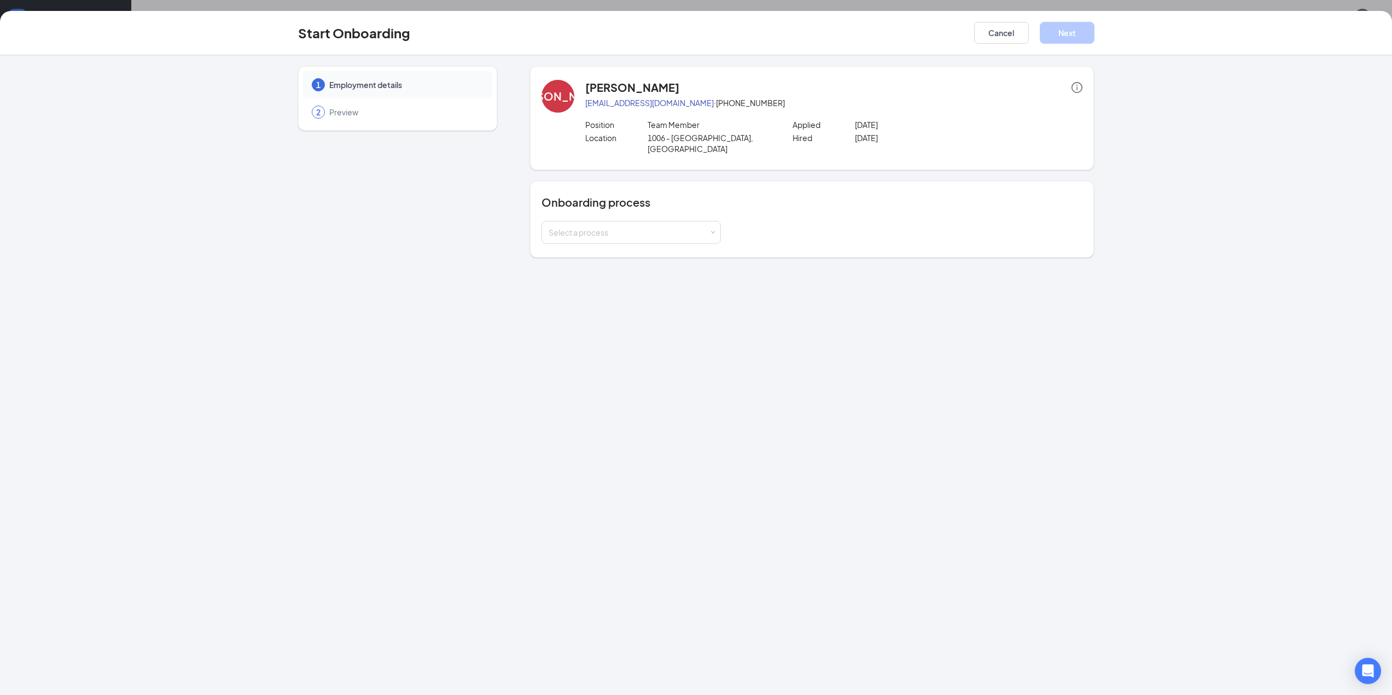
click at [353, 94] on div "1 Employment details" at bounding box center [397, 84] width 189 height 27
click at [355, 88] on span "Employment details" at bounding box center [405, 84] width 152 height 11
